Goal: Task Accomplishment & Management: Complete application form

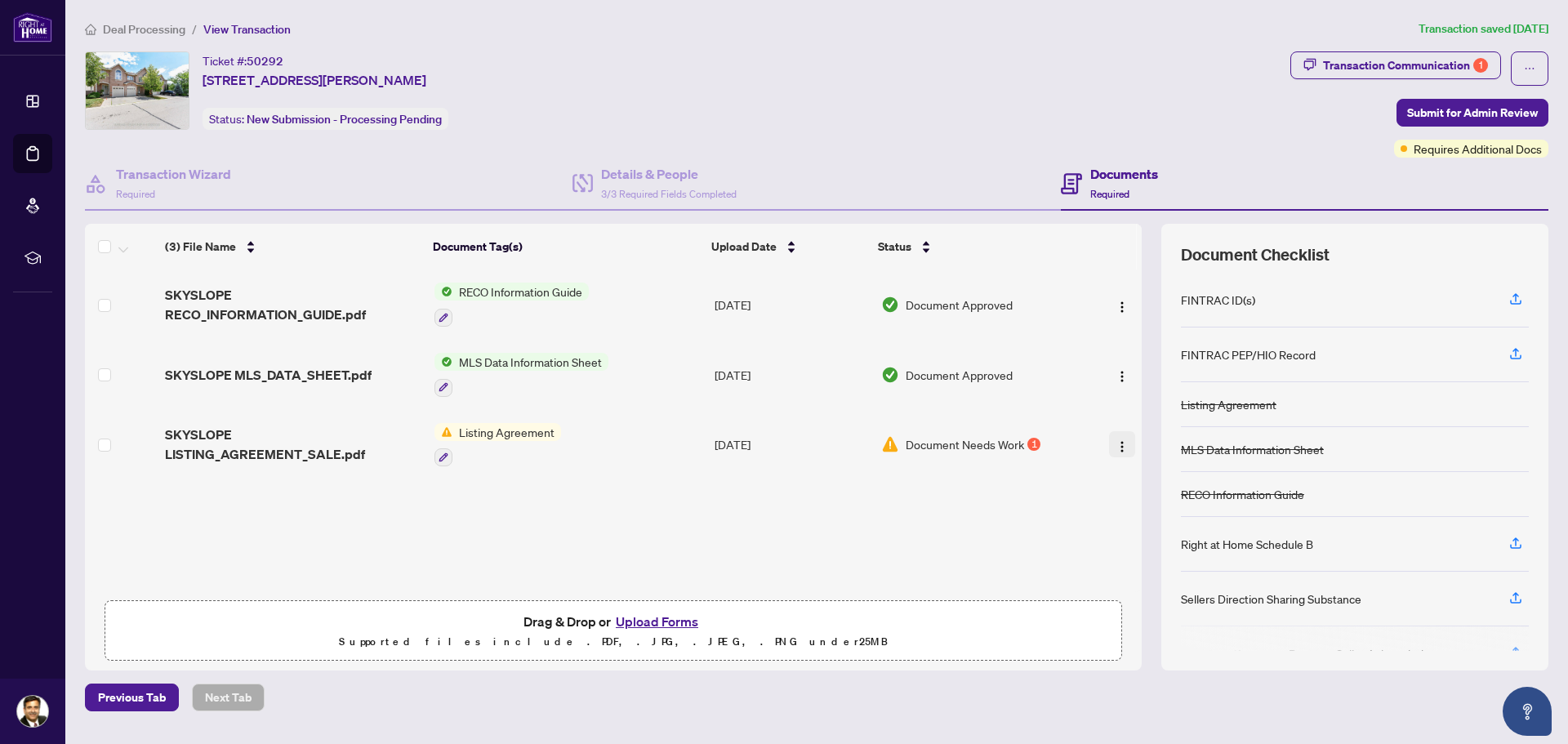
click at [1119, 447] on img "button" at bounding box center [1122, 446] width 13 height 13
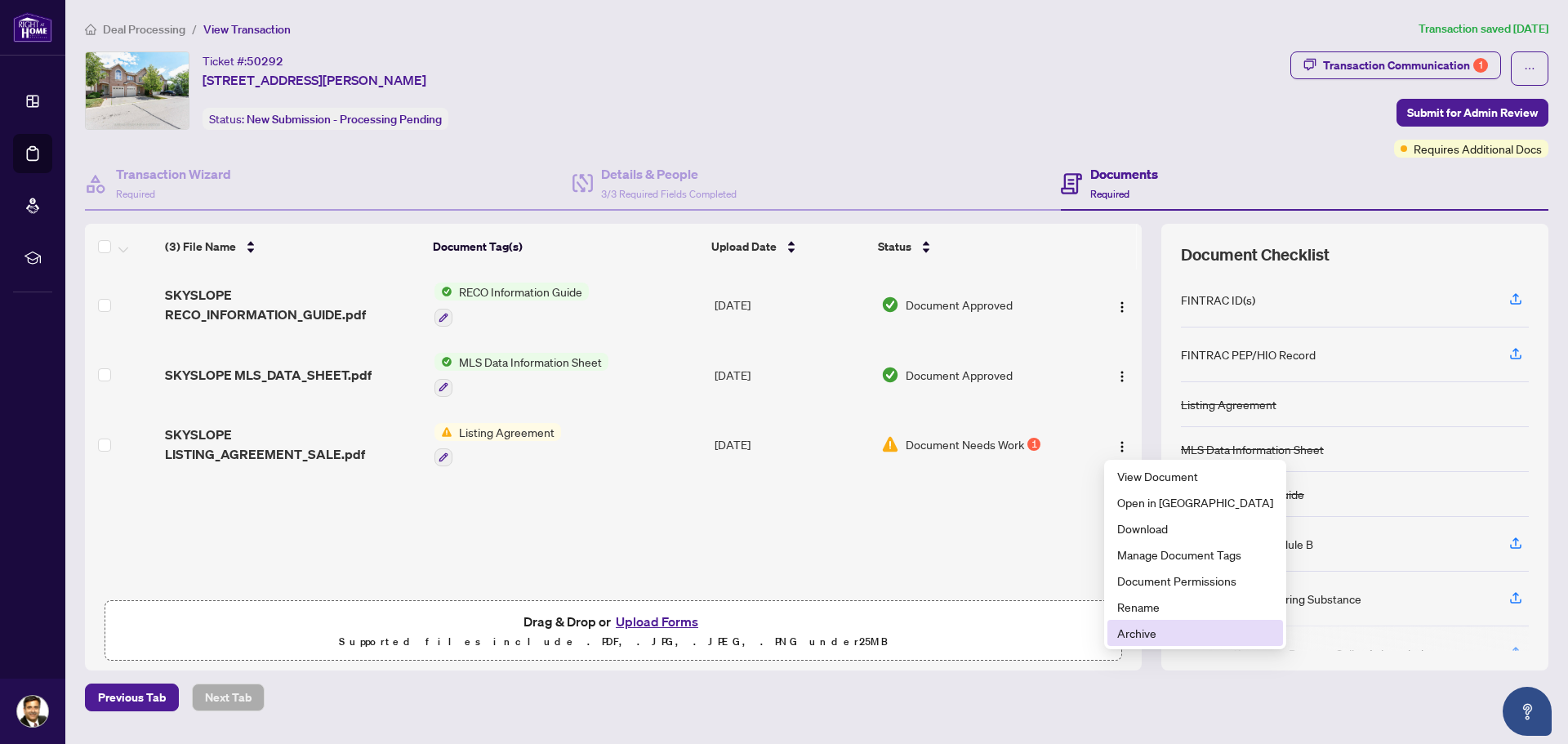
click at [1144, 631] on span "Archive" at bounding box center [1195, 632] width 156 height 18
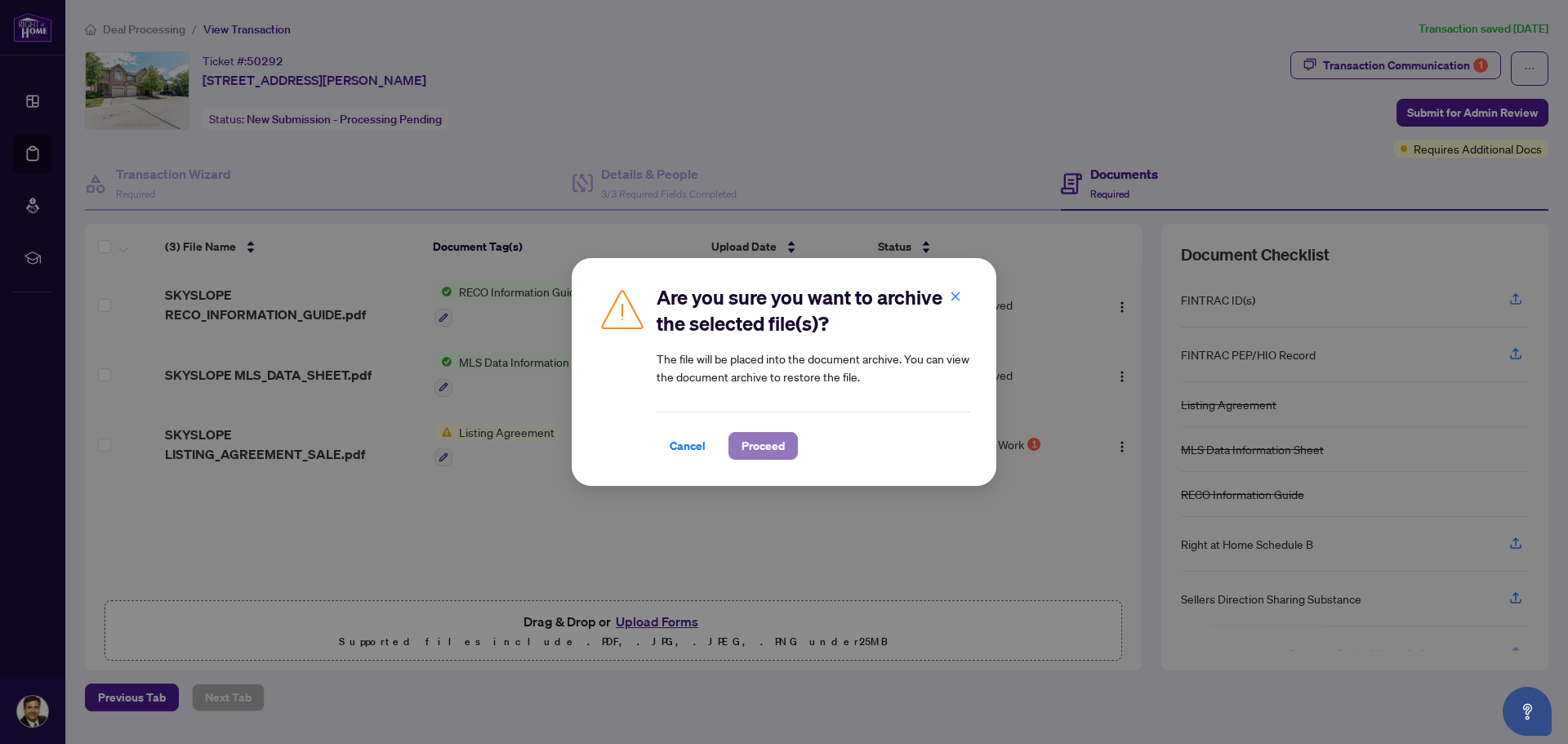
click at [746, 453] on span "Proceed" at bounding box center [763, 446] width 43 height 26
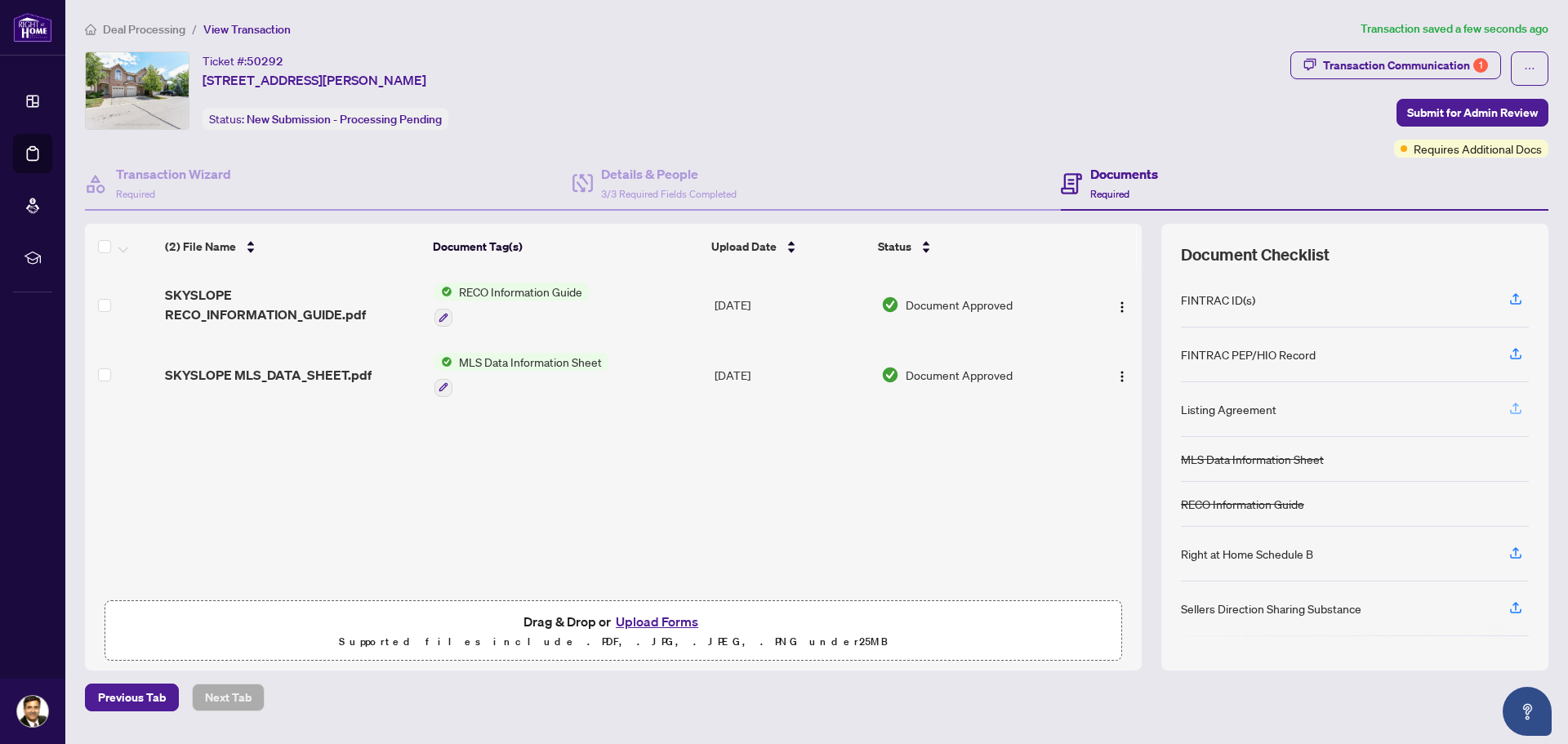
click at [1516, 410] on icon "button" at bounding box center [1516, 408] width 15 height 15
click at [1519, 408] on icon "button" at bounding box center [1516, 408] width 15 height 15
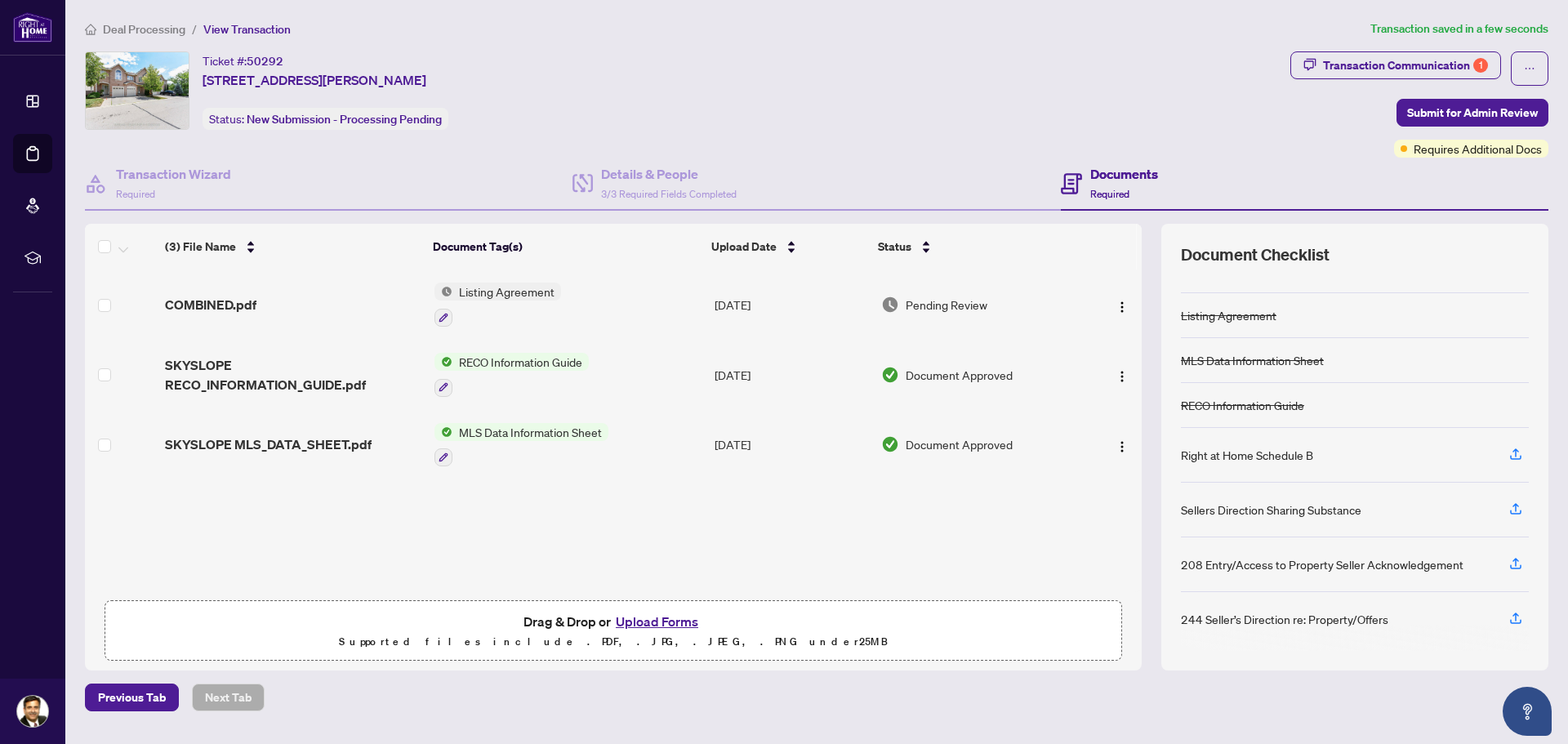
scroll to position [90, 0]
click at [644, 622] on button "Upload Forms" at bounding box center [657, 621] width 92 height 21
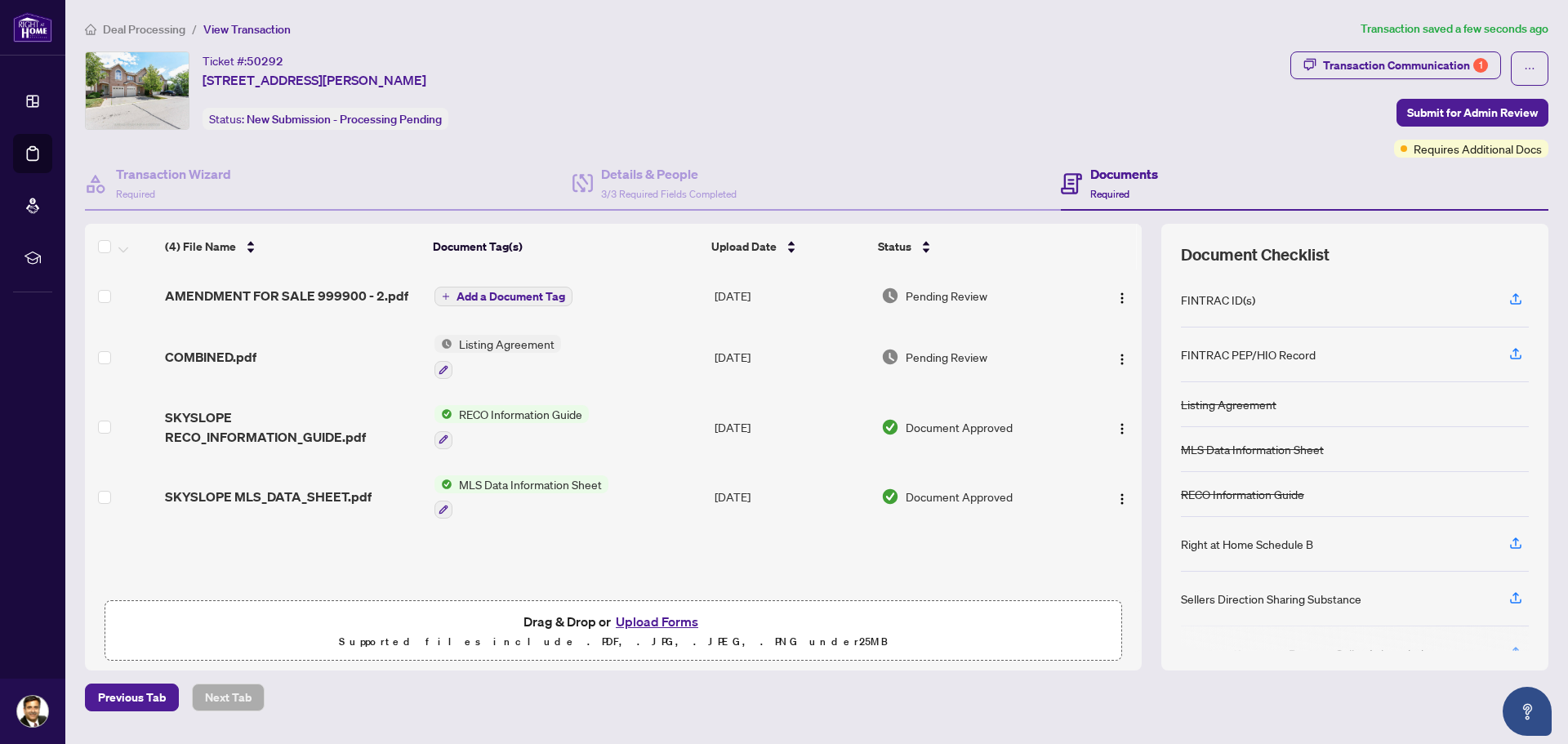
click at [515, 295] on span "Add a Document Tag" at bounding box center [511, 296] width 108 height 11
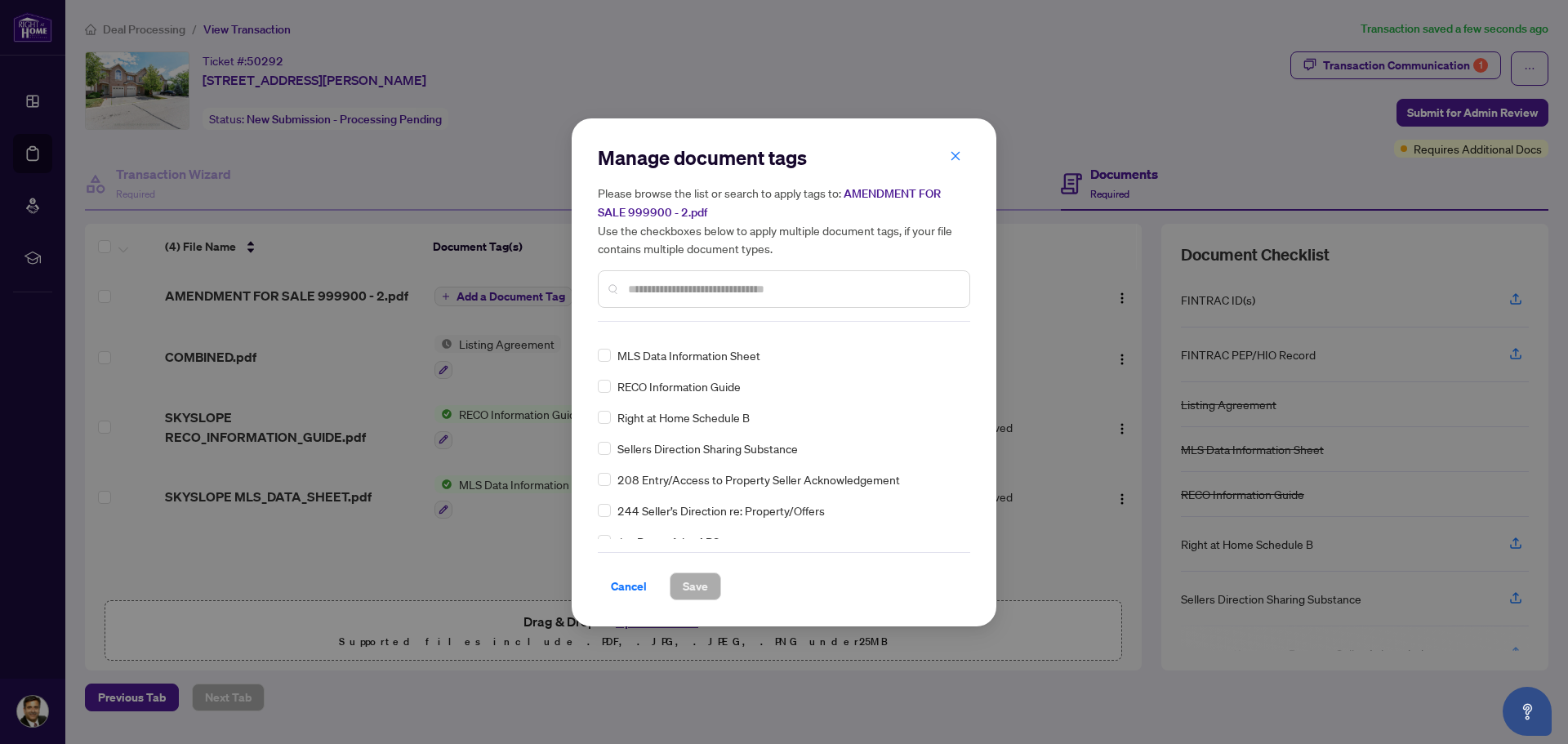
scroll to position [0, 0]
click at [693, 287] on input "text" at bounding box center [793, 289] width 328 height 18
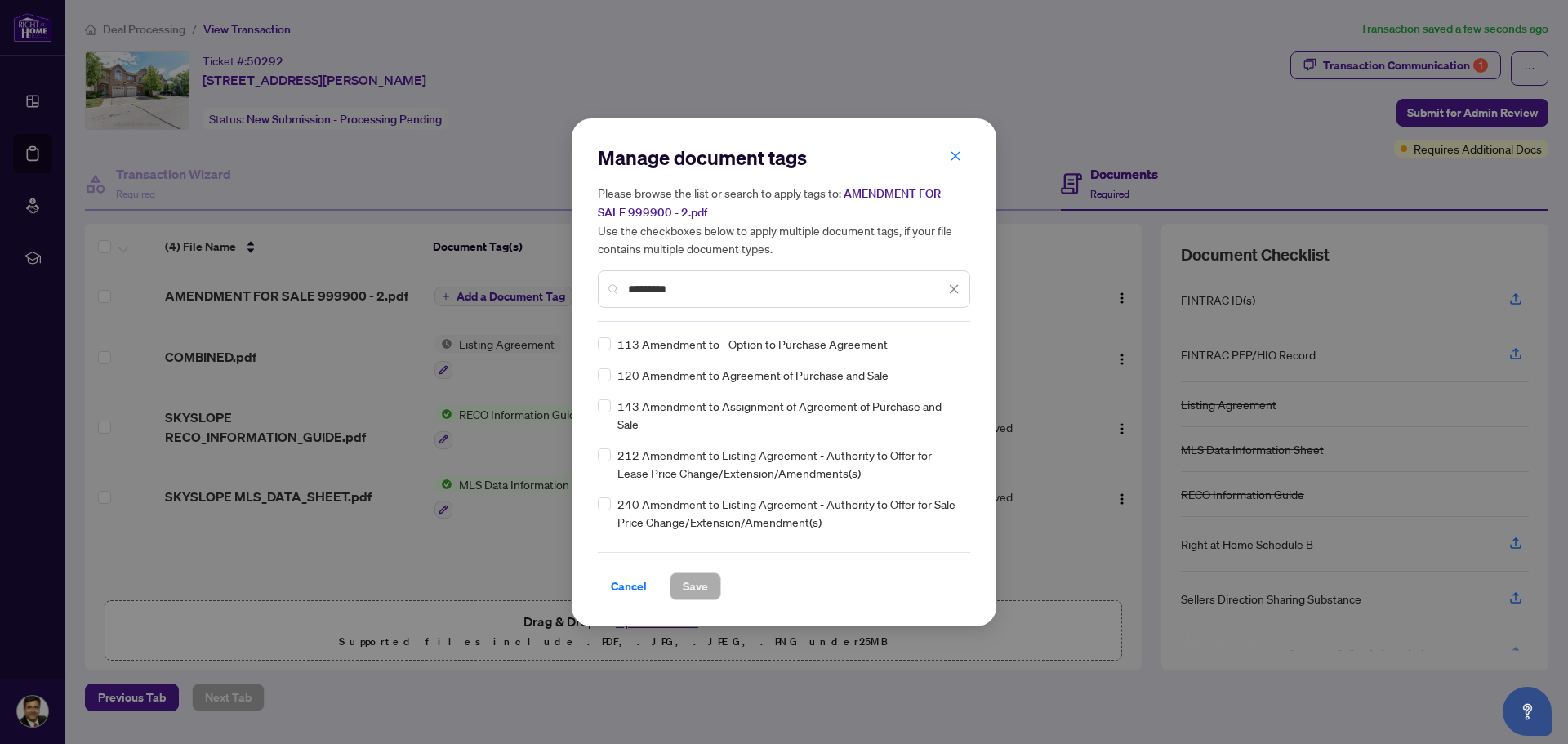
type input "*********"
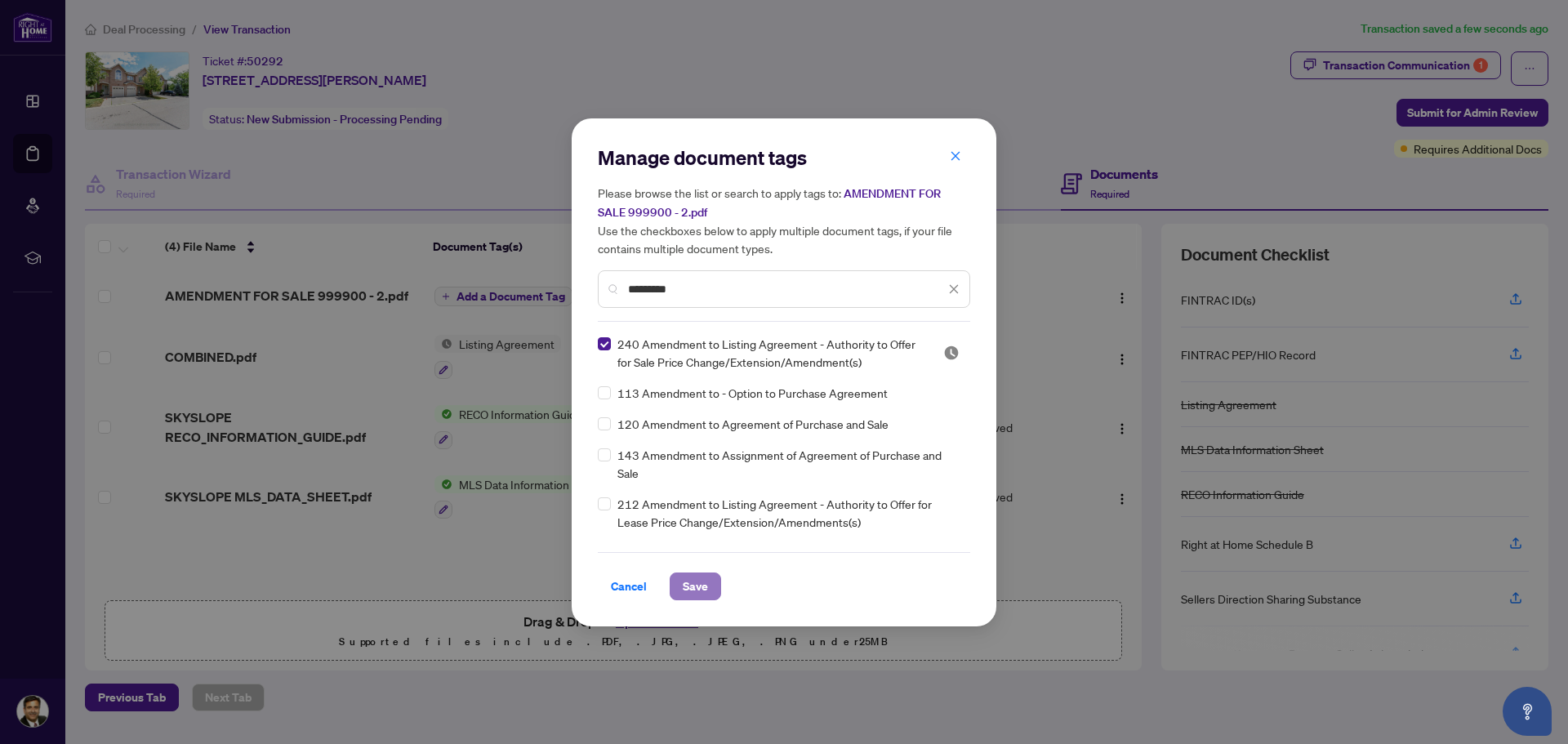
click at [696, 583] on span "Save" at bounding box center [695, 586] width 25 height 26
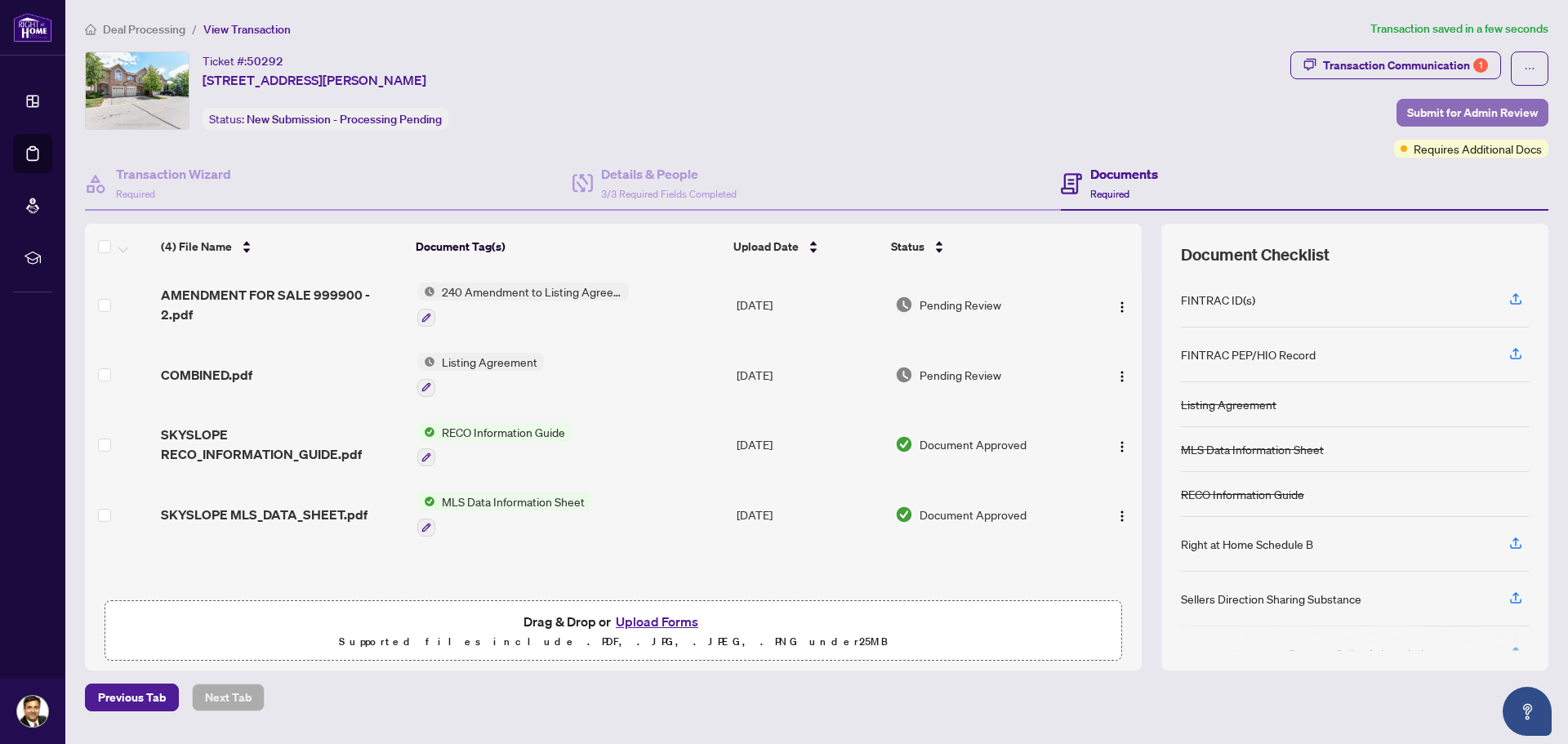
click at [1491, 103] on span "Submit for Admin Review" at bounding box center [1473, 113] width 131 height 26
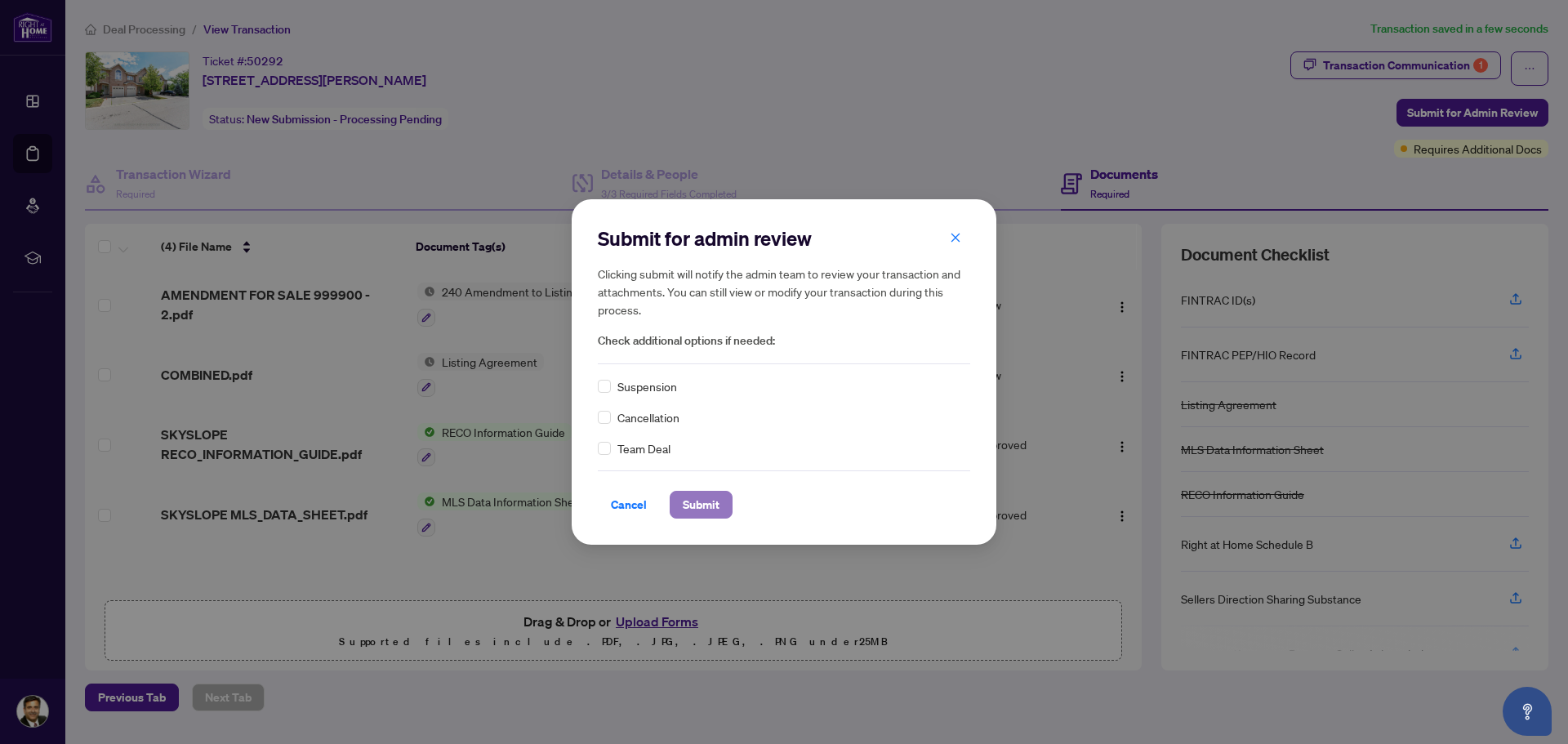
click at [685, 500] on span "Submit" at bounding box center [701, 504] width 37 height 26
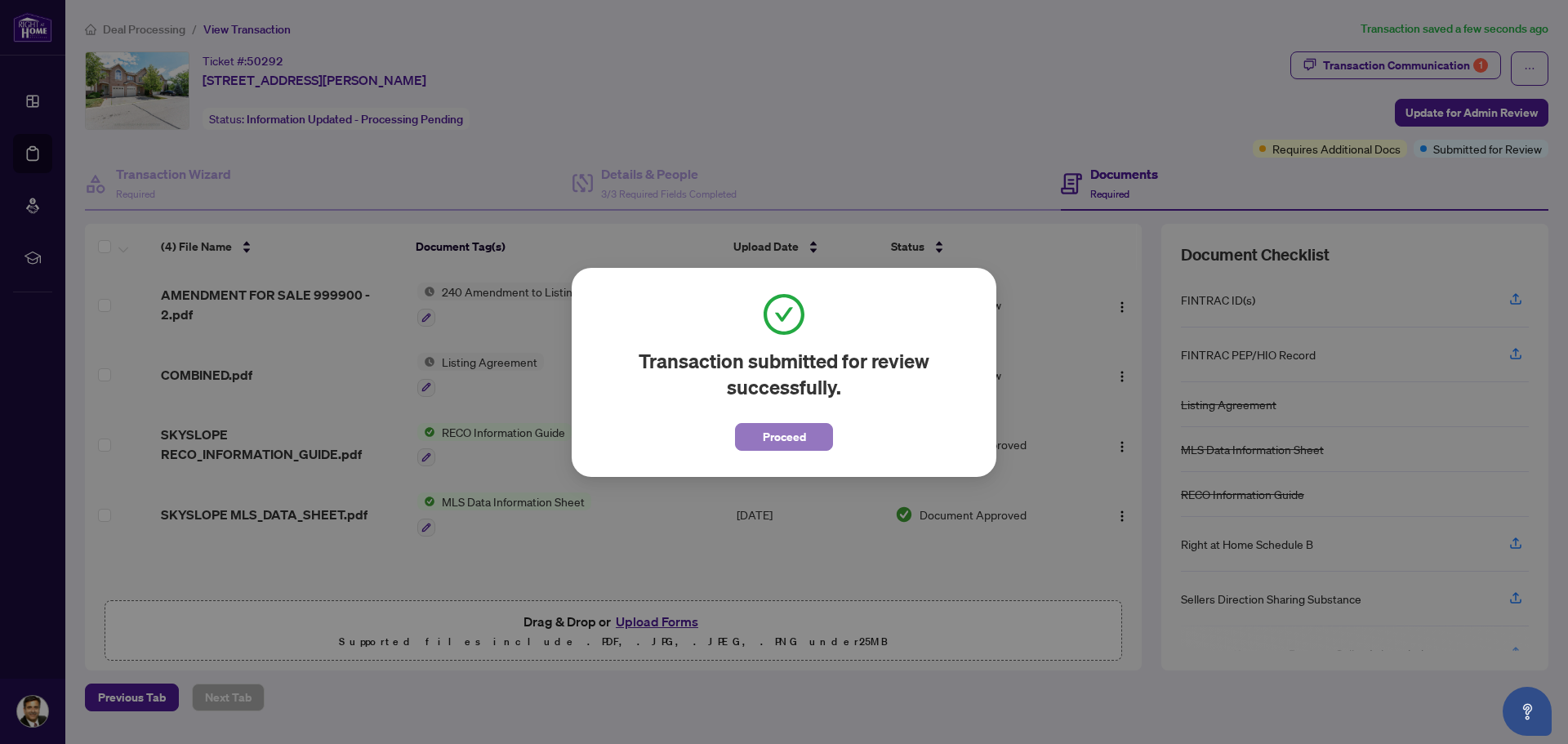
click at [765, 434] on span "Proceed" at bounding box center [784, 436] width 43 height 26
